Goal: Use online tool/utility: Utilize a website feature to perform a specific function

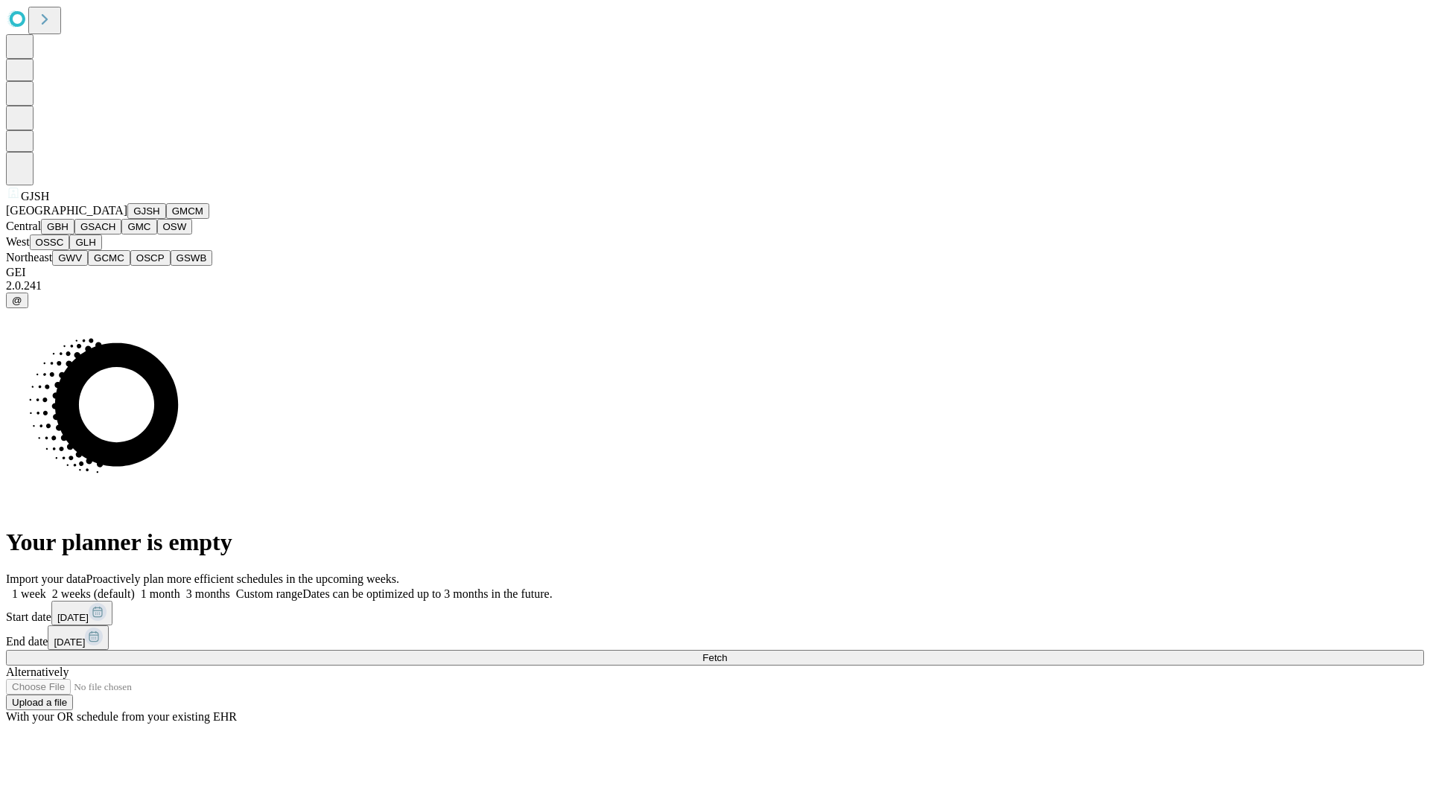
click at [127, 219] on button "GJSH" at bounding box center [146, 211] width 39 height 16
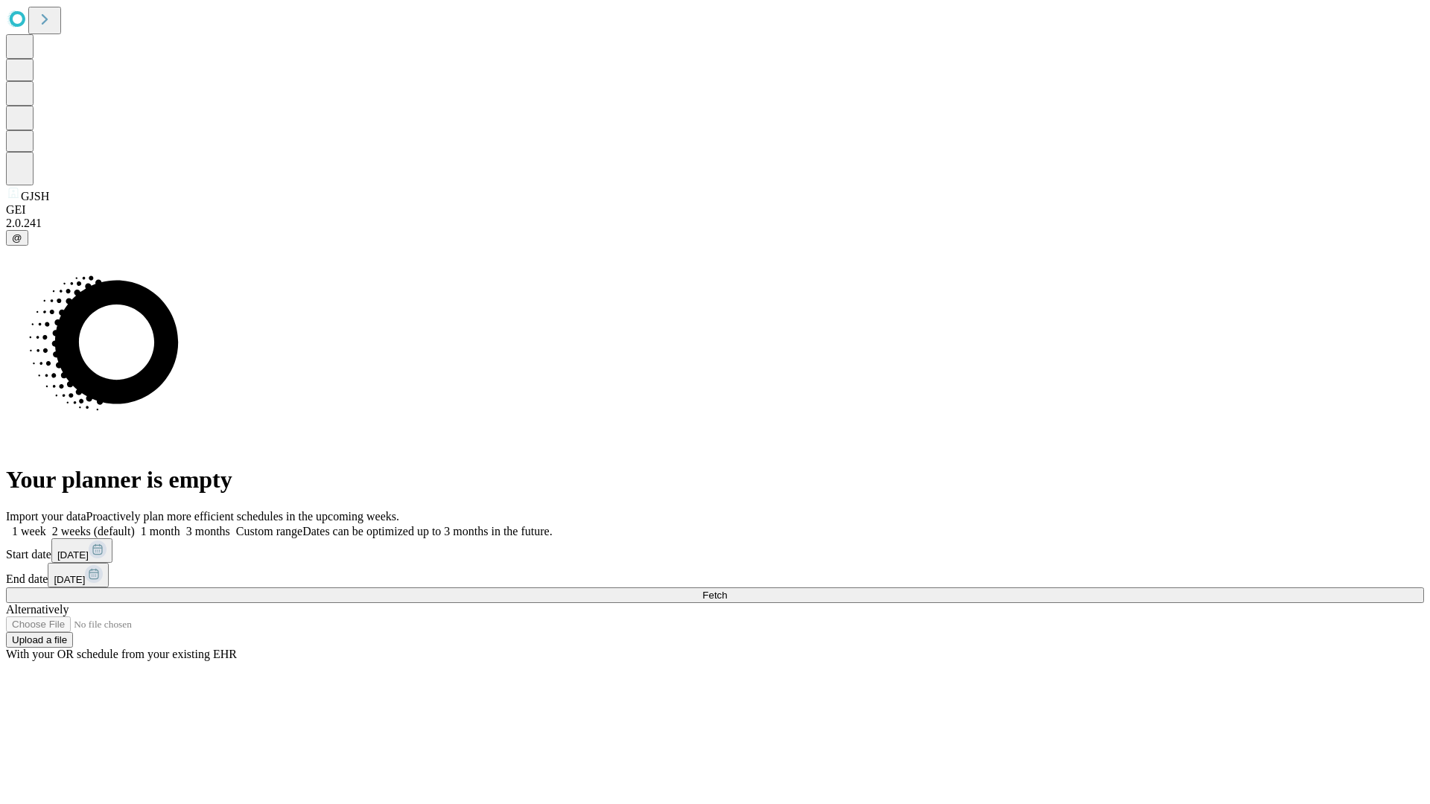
click at [135, 525] on label "2 weeks (default)" at bounding box center [90, 531] width 89 height 13
click at [727, 590] on span "Fetch" at bounding box center [714, 595] width 25 height 11
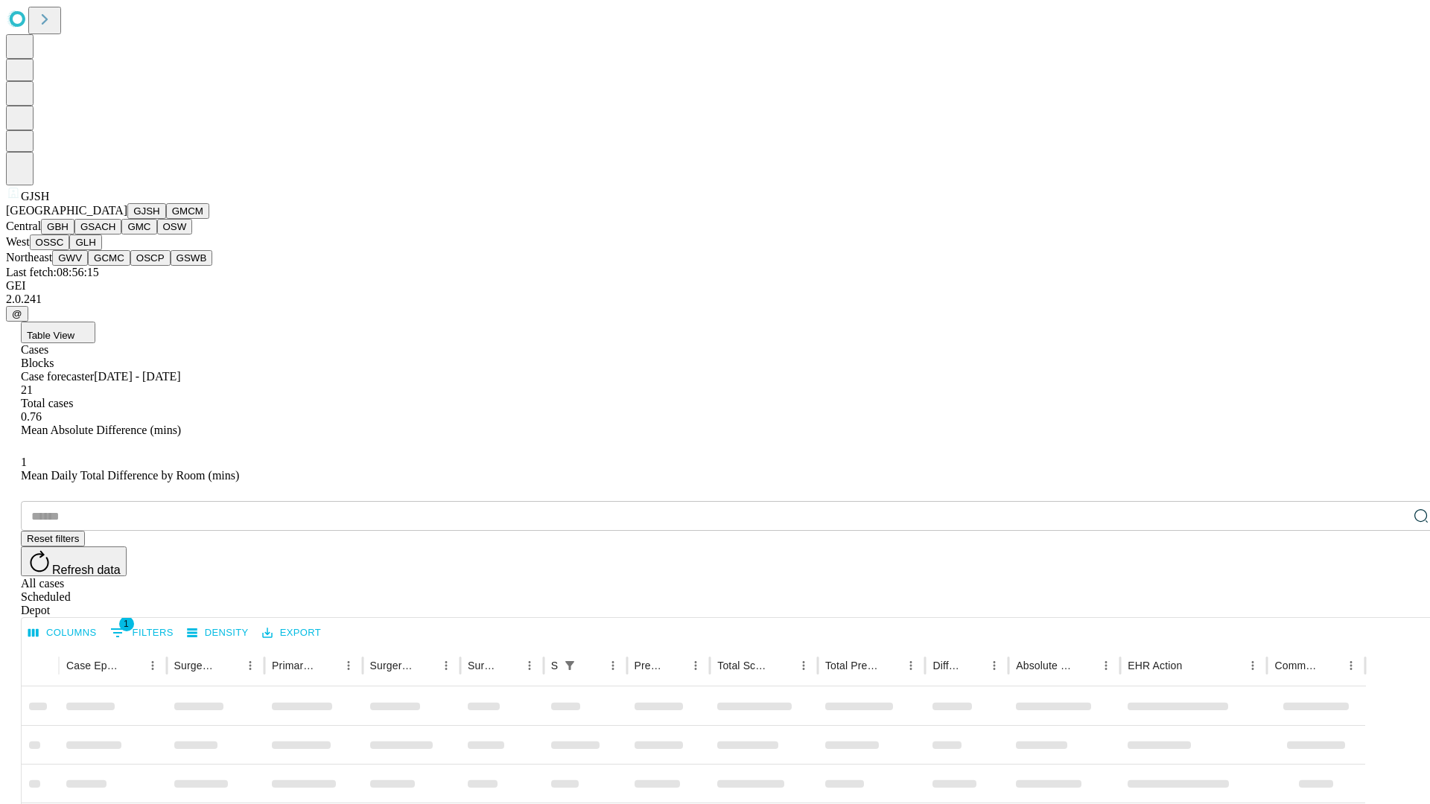
click at [166, 219] on button "GMCM" at bounding box center [187, 211] width 43 height 16
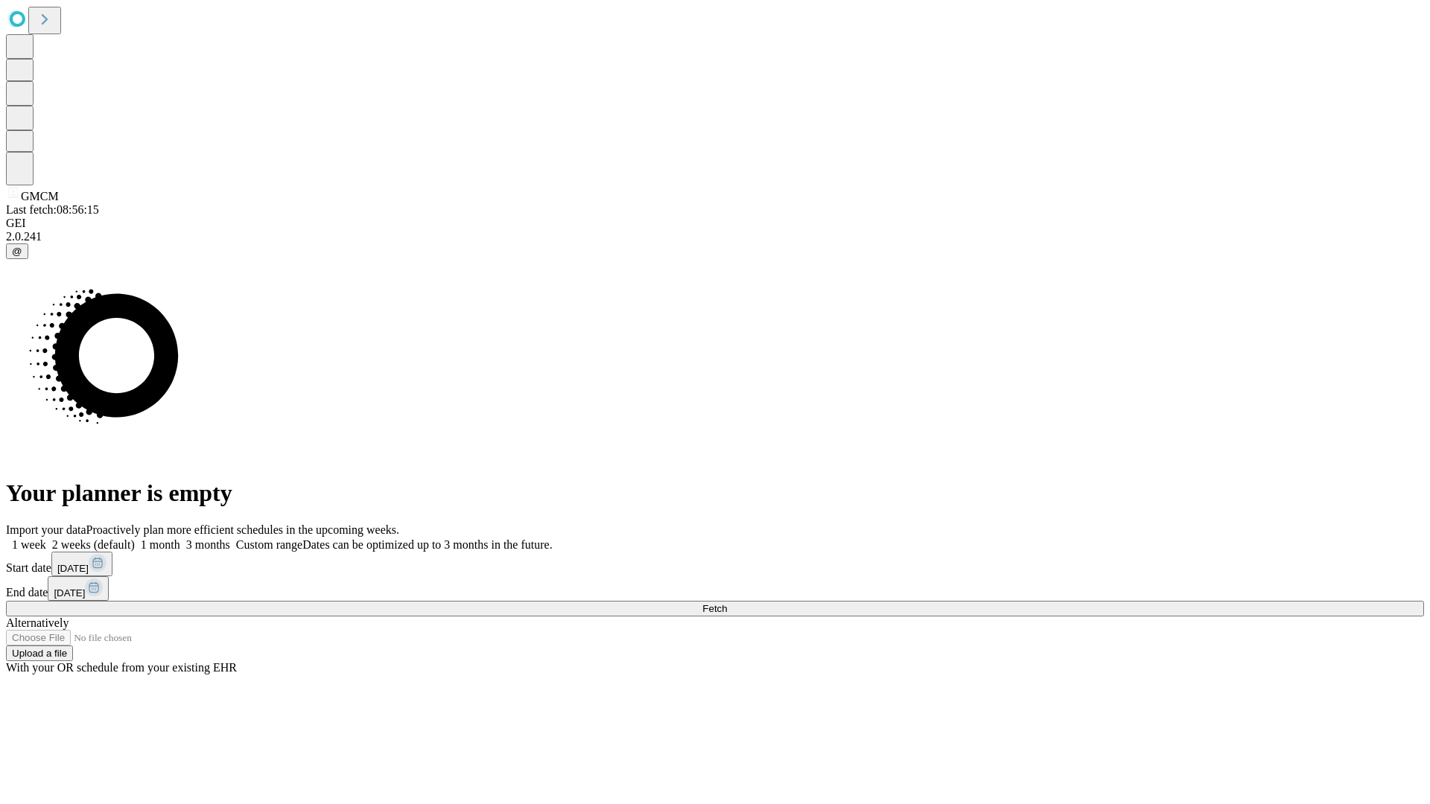
click at [135, 538] on label "2 weeks (default)" at bounding box center [90, 544] width 89 height 13
click at [727, 603] on span "Fetch" at bounding box center [714, 608] width 25 height 11
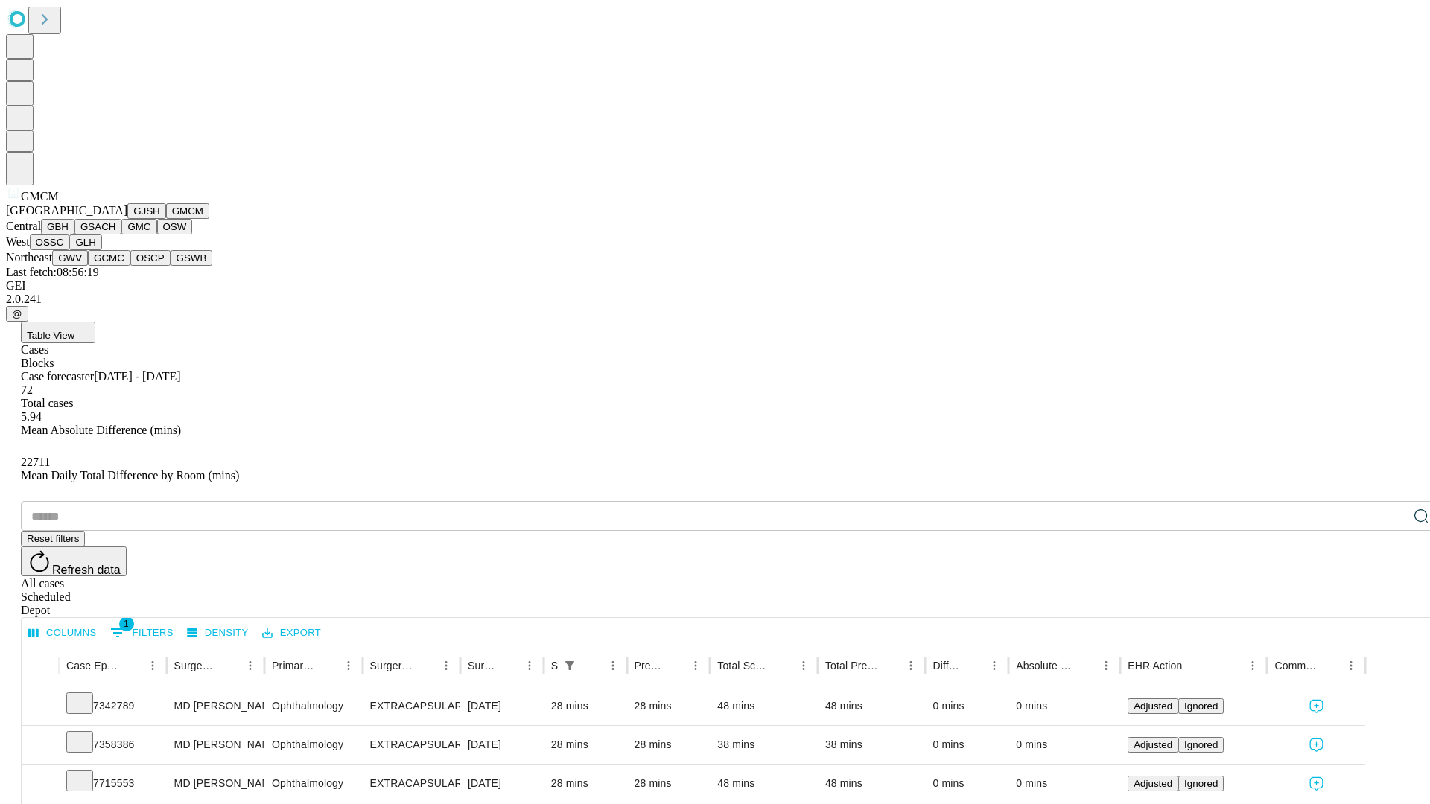
click at [74, 235] on button "GBH" at bounding box center [58, 227] width 34 height 16
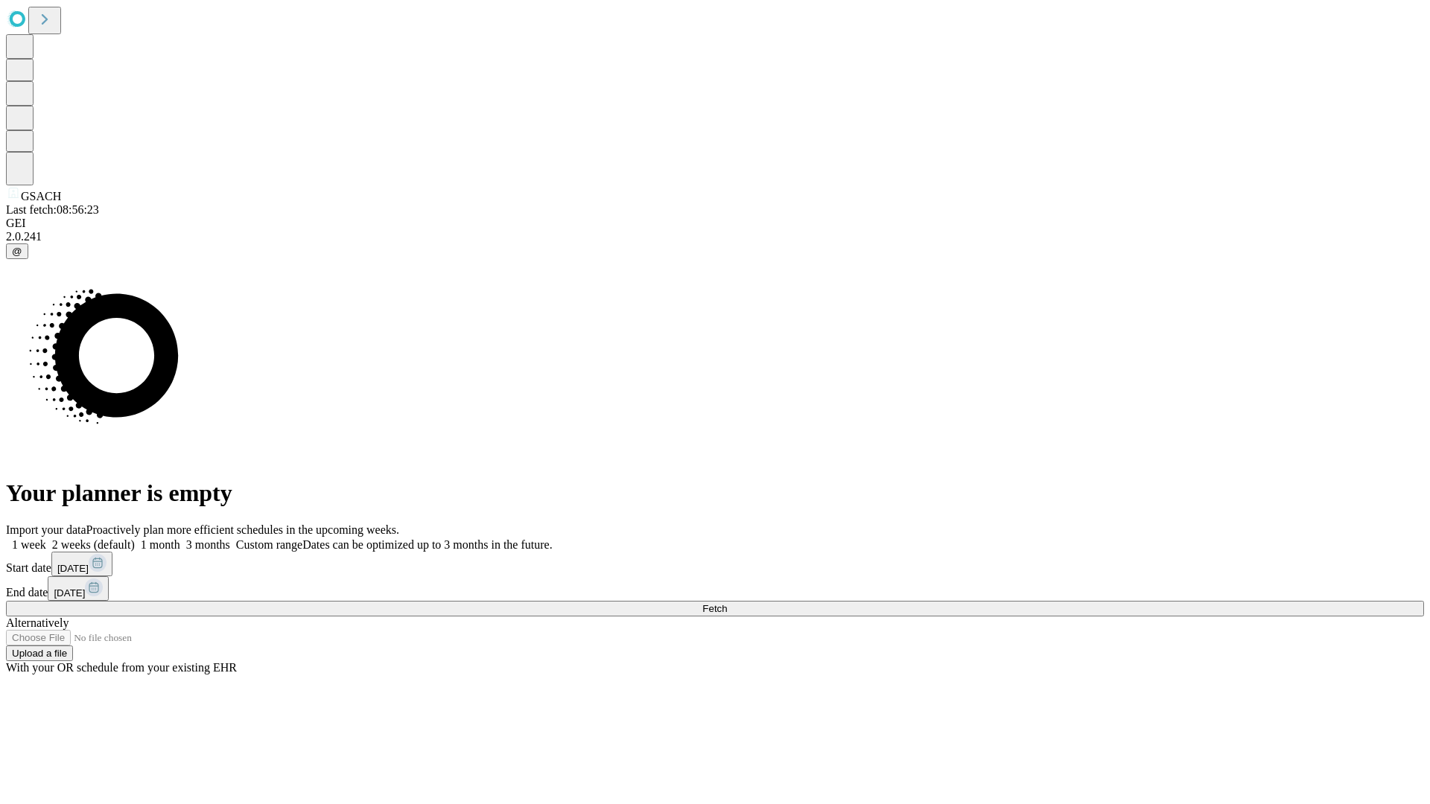
click at [135, 538] on label "2 weeks (default)" at bounding box center [90, 544] width 89 height 13
click at [727, 603] on span "Fetch" at bounding box center [714, 608] width 25 height 11
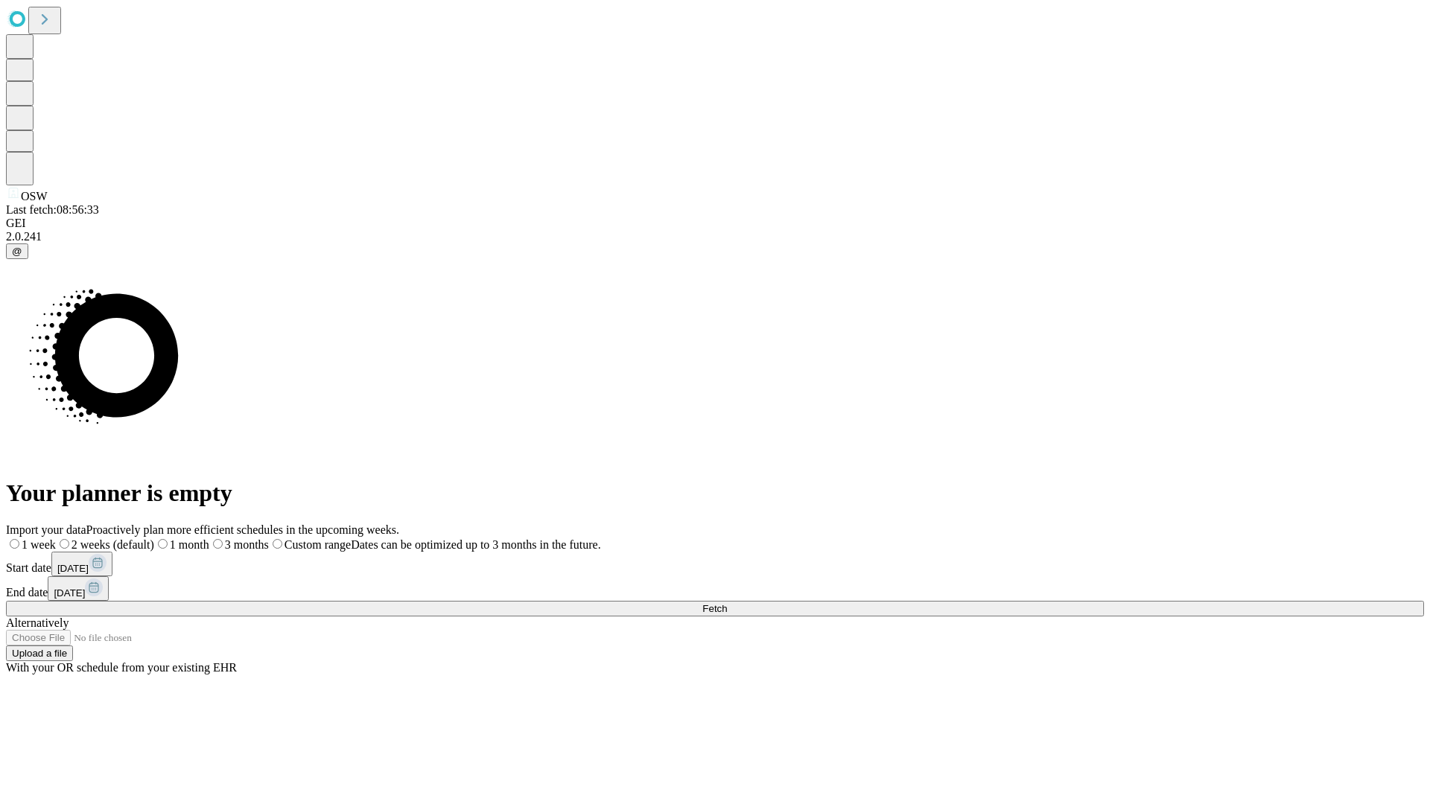
click at [154, 538] on label "2 weeks (default)" at bounding box center [105, 544] width 98 height 13
click at [727, 603] on span "Fetch" at bounding box center [714, 608] width 25 height 11
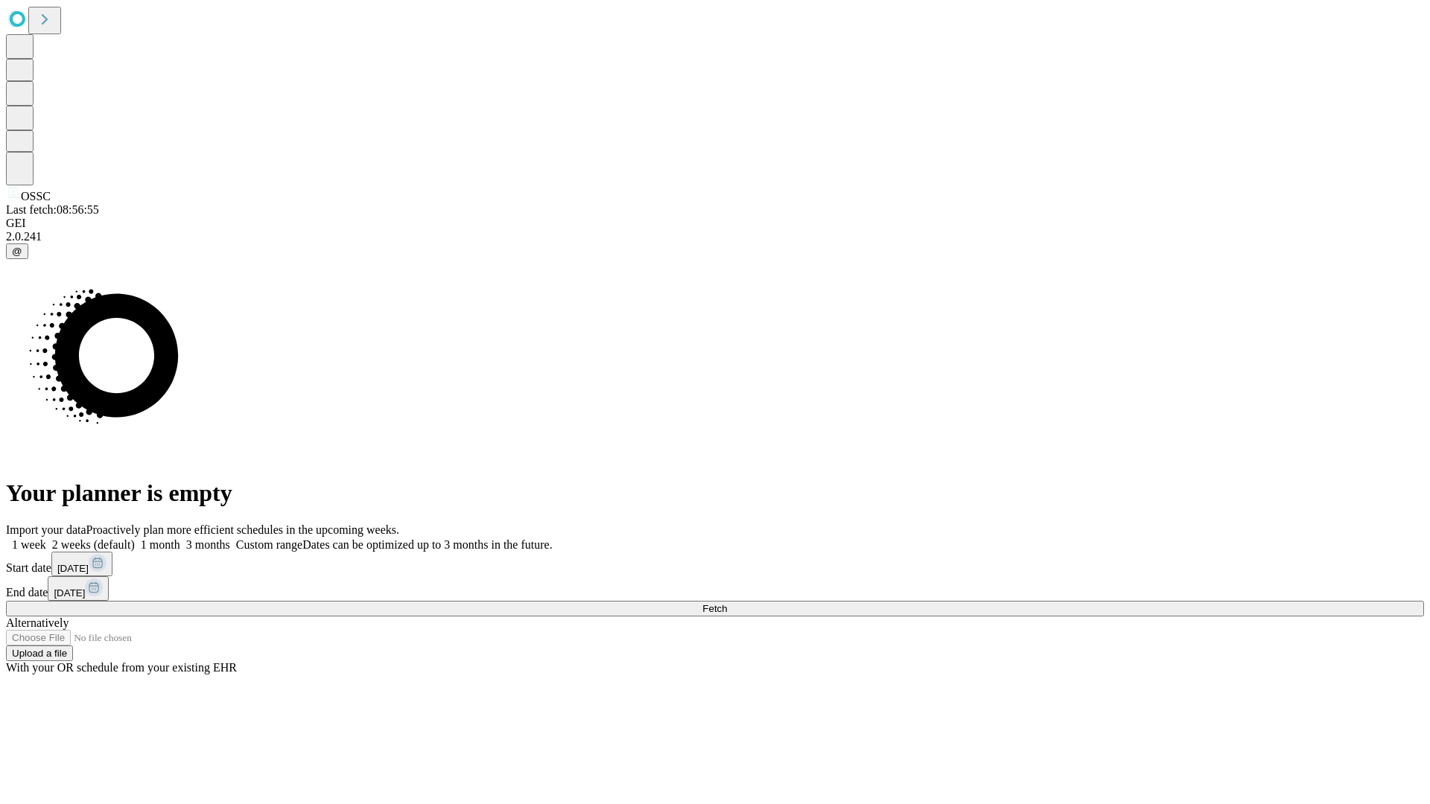
click at [727, 603] on span "Fetch" at bounding box center [714, 608] width 25 height 11
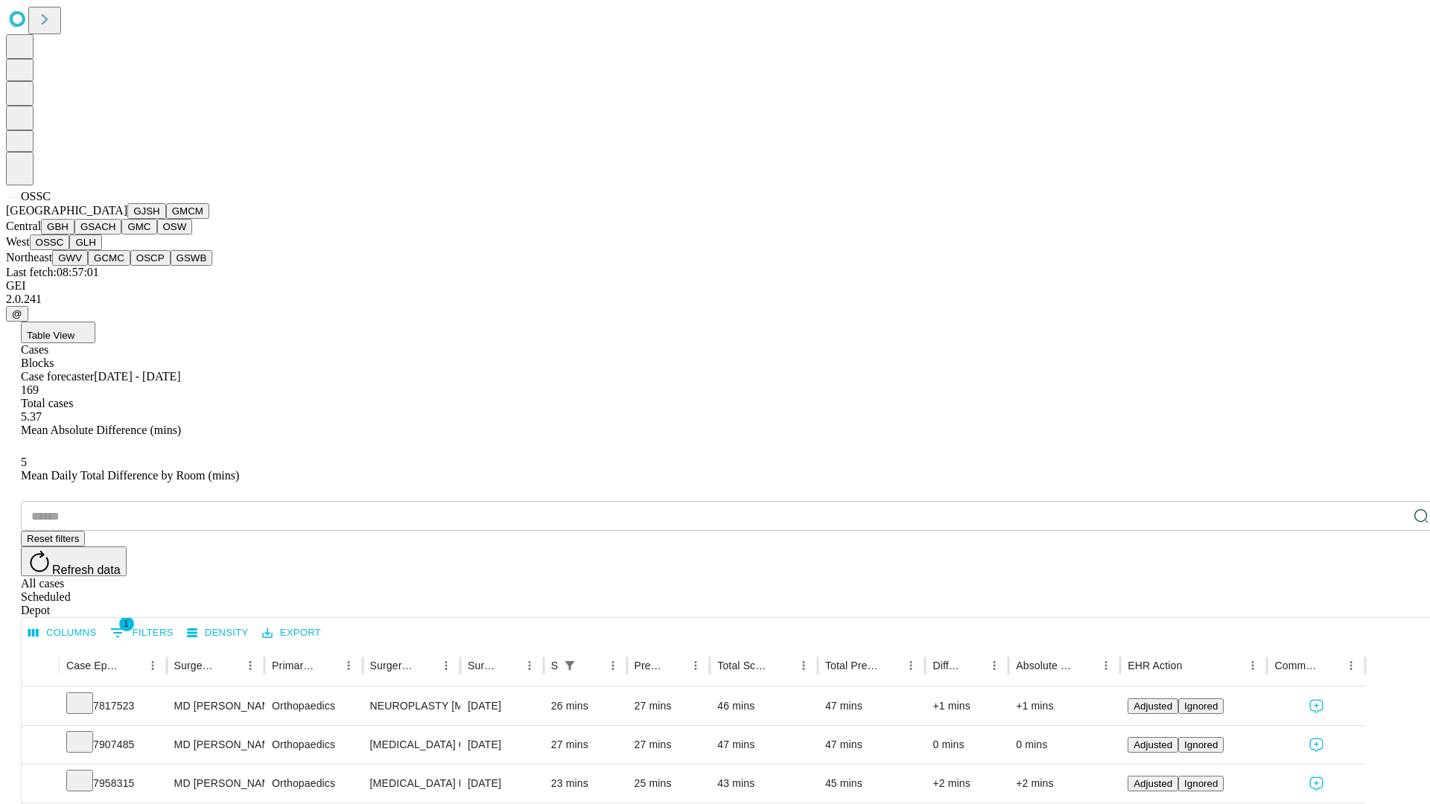
click at [101, 250] on button "GLH" at bounding box center [85, 243] width 32 height 16
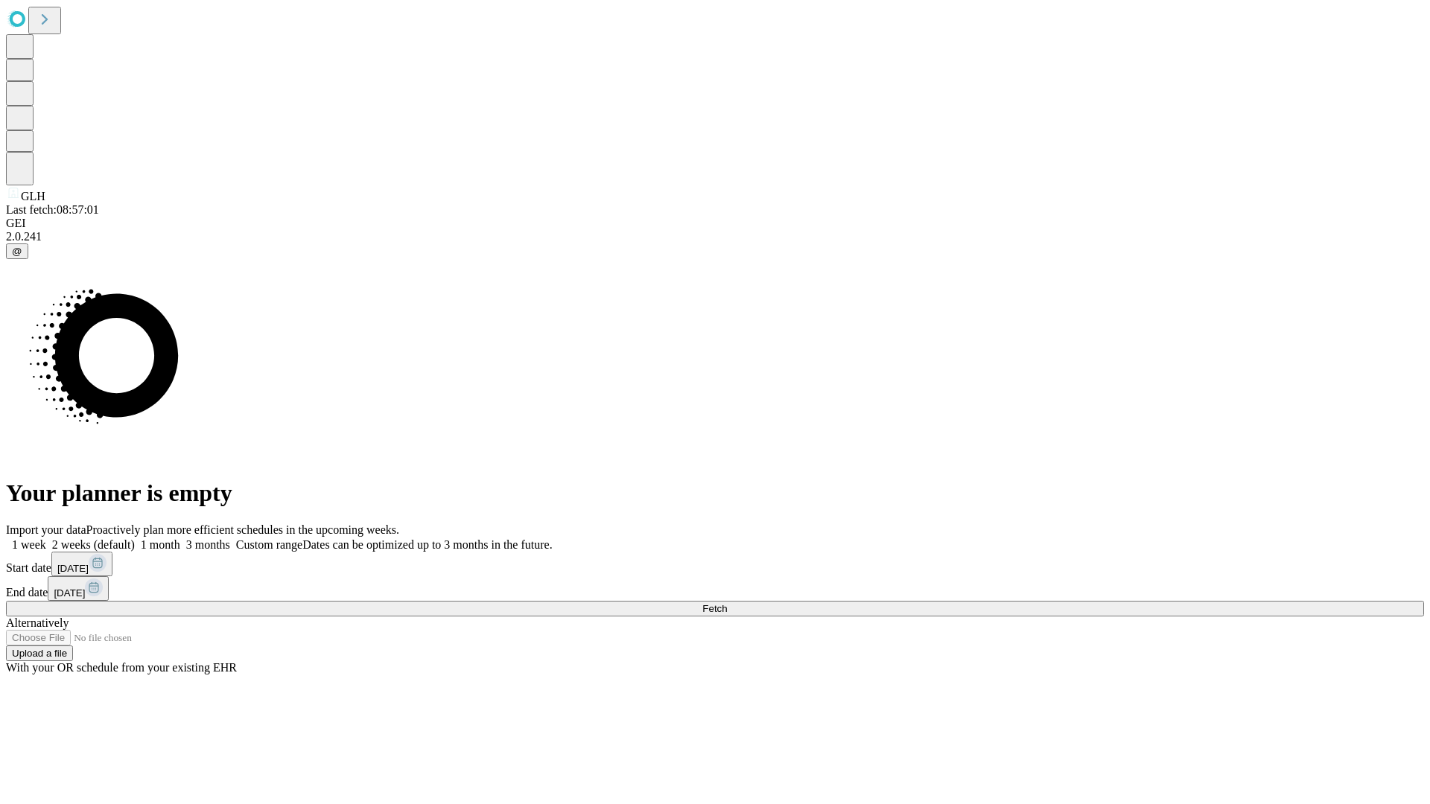
click at [135, 538] on label "2 weeks (default)" at bounding box center [90, 544] width 89 height 13
click at [727, 603] on span "Fetch" at bounding box center [714, 608] width 25 height 11
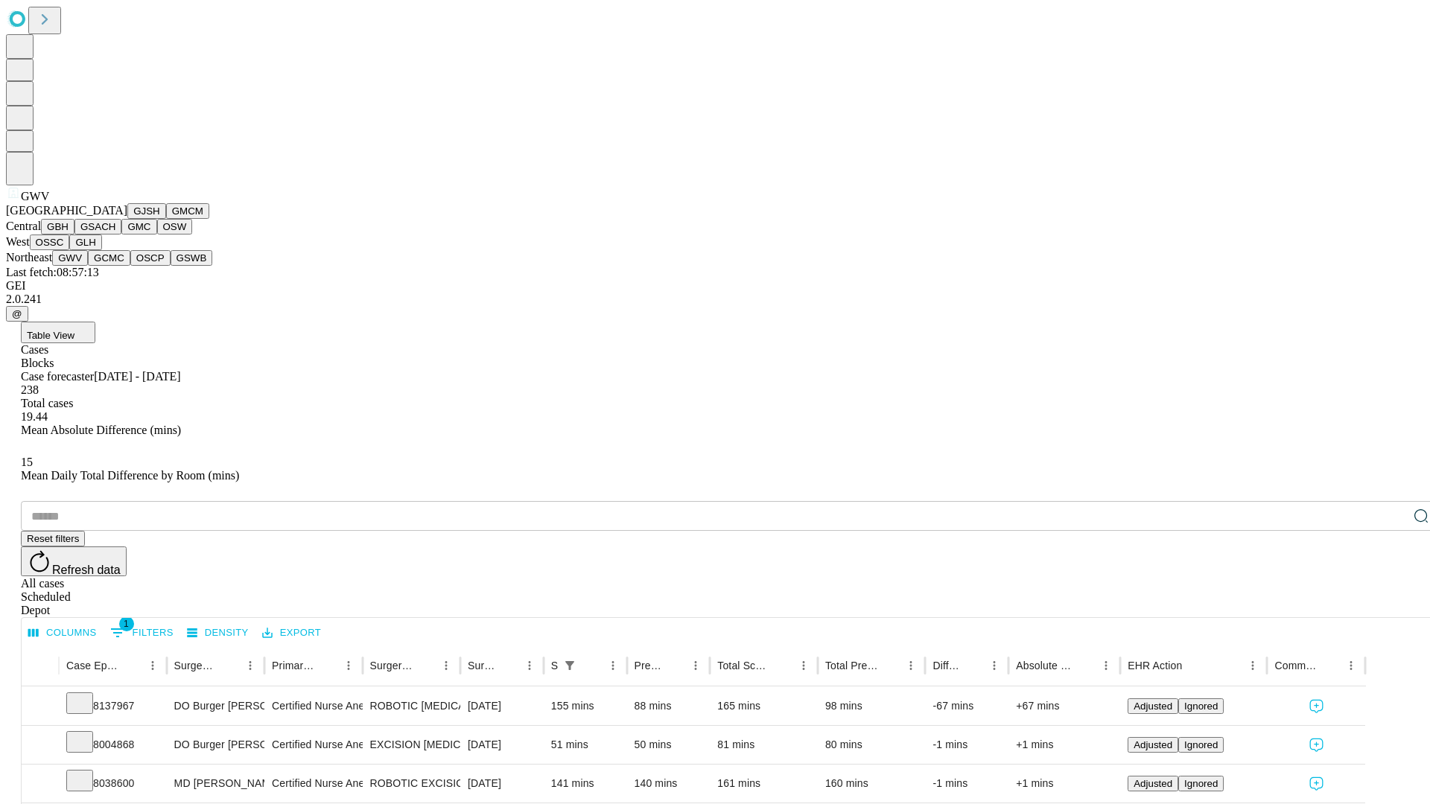
click at [115, 266] on button "GCMC" at bounding box center [109, 258] width 42 height 16
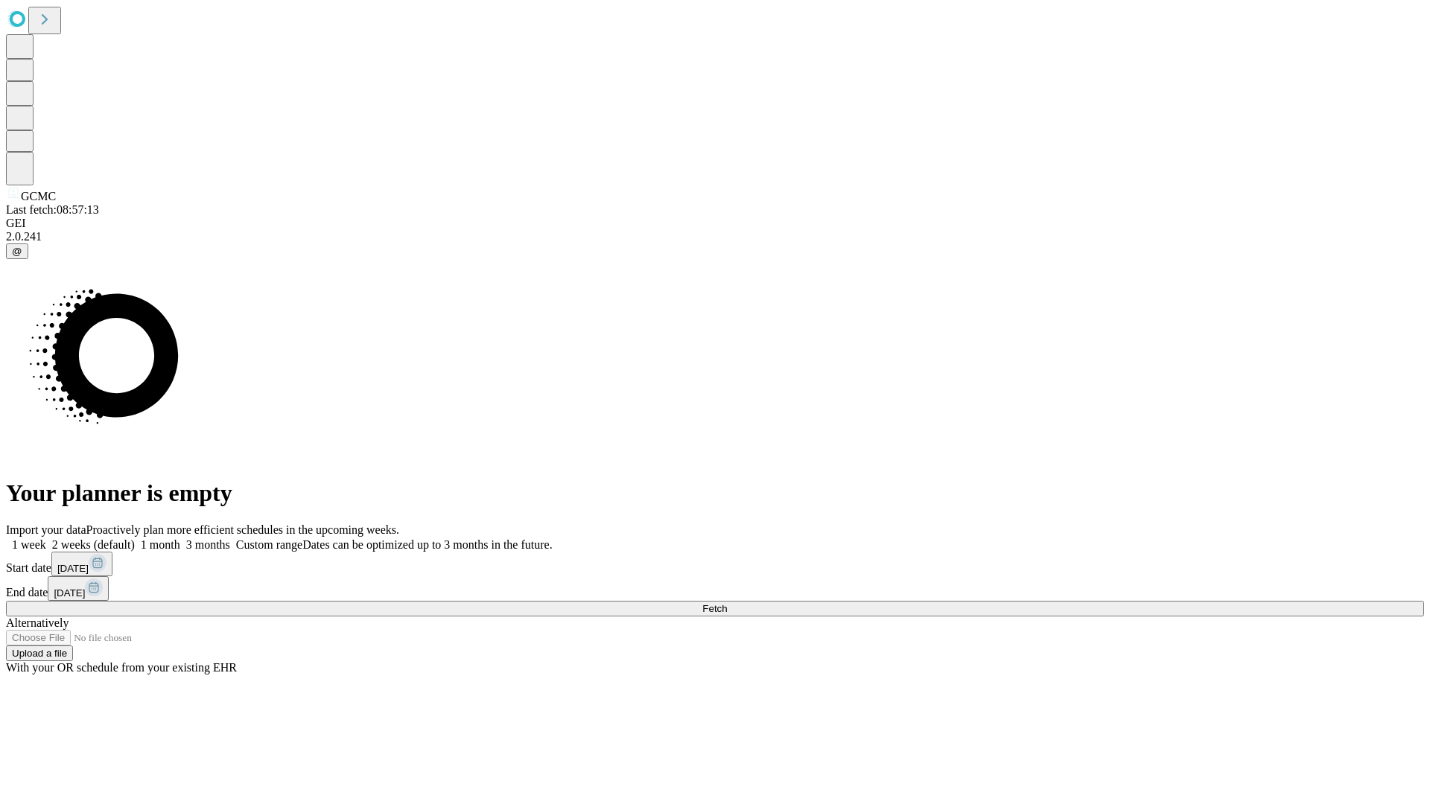
click at [135, 538] on label "2 weeks (default)" at bounding box center [90, 544] width 89 height 13
click at [727, 603] on span "Fetch" at bounding box center [714, 608] width 25 height 11
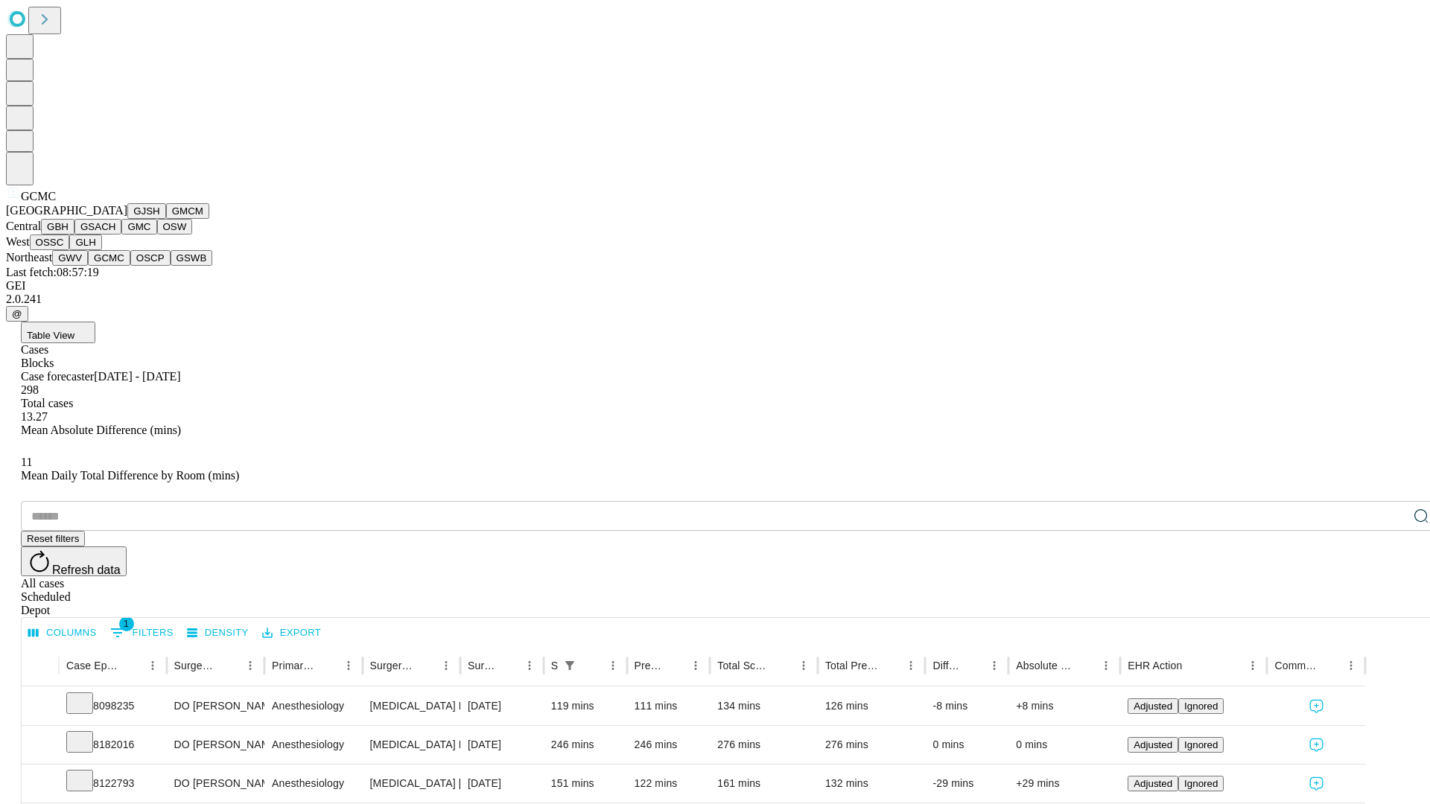
click at [130, 266] on button "OSCP" at bounding box center [150, 258] width 40 height 16
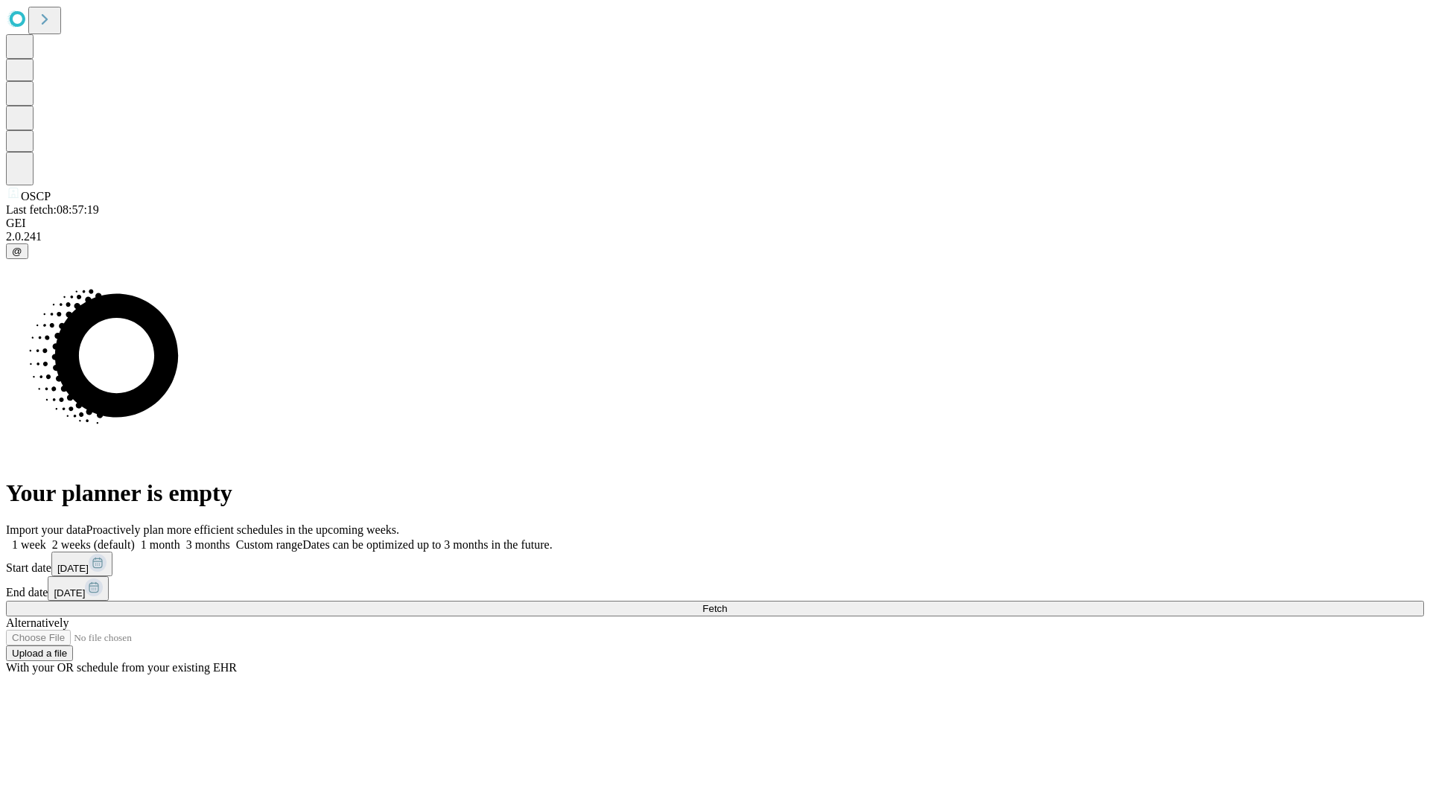
click at [135, 538] on label "2 weeks (default)" at bounding box center [90, 544] width 89 height 13
click at [727, 603] on span "Fetch" at bounding box center [714, 608] width 25 height 11
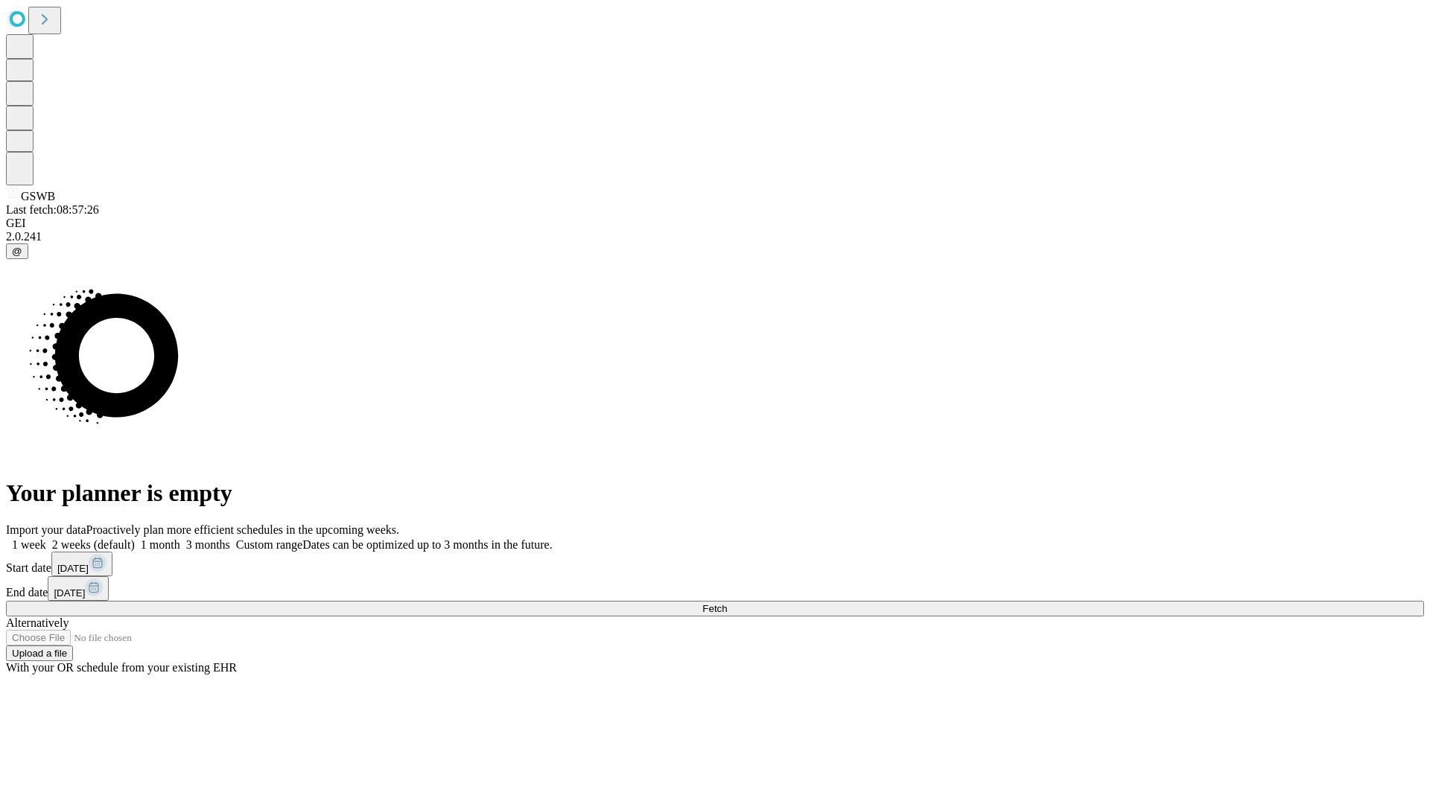
click at [135, 538] on label "2 weeks (default)" at bounding box center [90, 544] width 89 height 13
click at [727, 603] on span "Fetch" at bounding box center [714, 608] width 25 height 11
